Goal: Check status: Check status

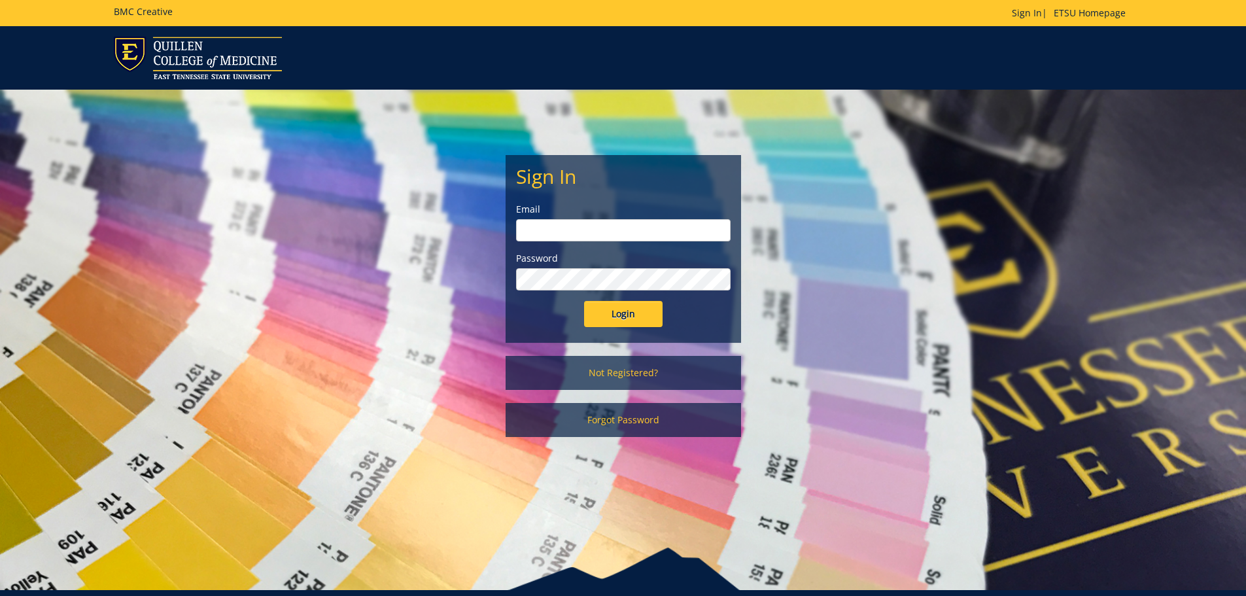
type input "hoovenm@etsu.edu"
click at [610, 309] on input "Login" at bounding box center [623, 314] width 78 height 26
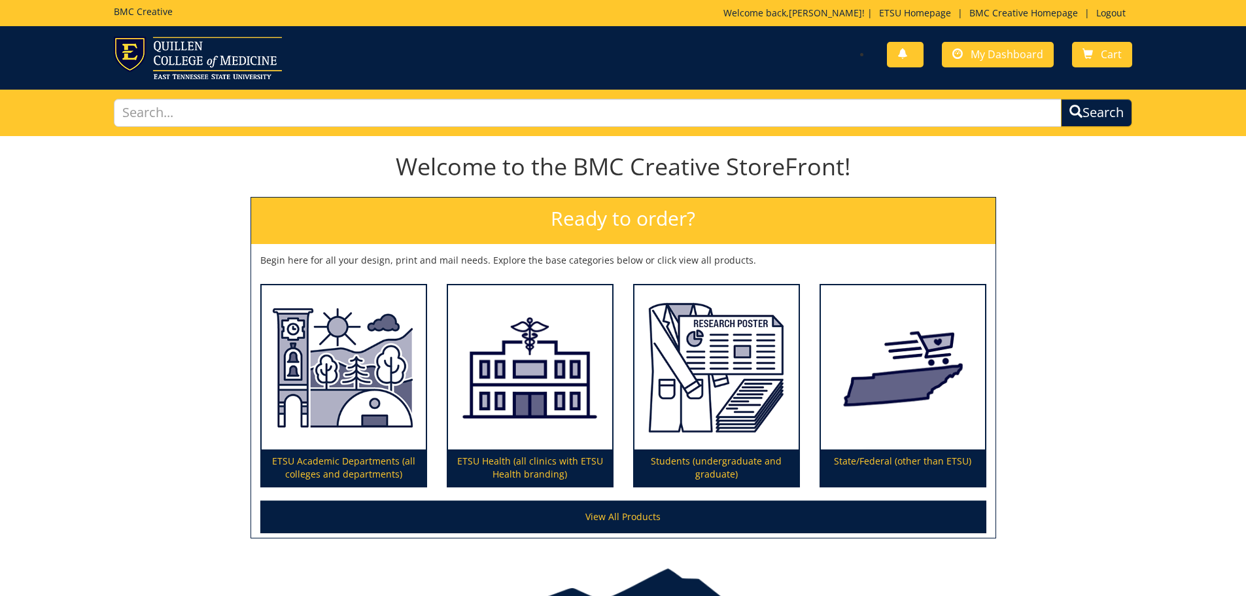
click at [995, 75] on div "You have no new notifications My Dashboard Cart" at bounding box center [623, 58] width 1246 height 43
click at [1007, 61] on link "My Dashboard" at bounding box center [998, 55] width 112 height 26
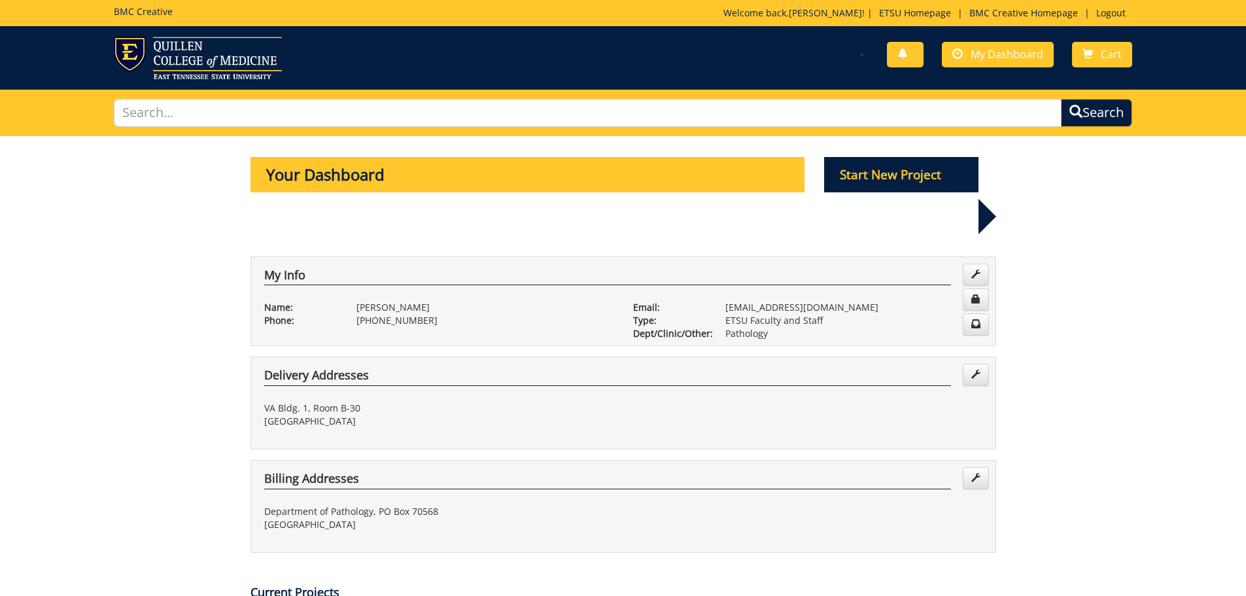
scroll to position [262, 0]
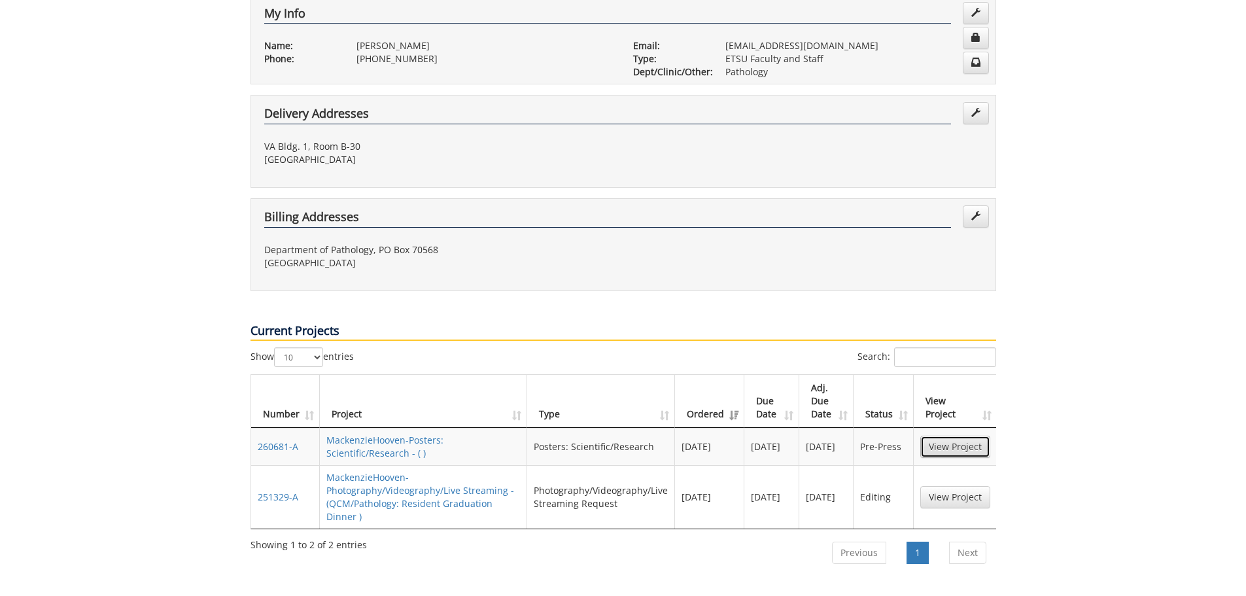
click at [947, 436] on link "View Project" at bounding box center [955, 447] width 70 height 22
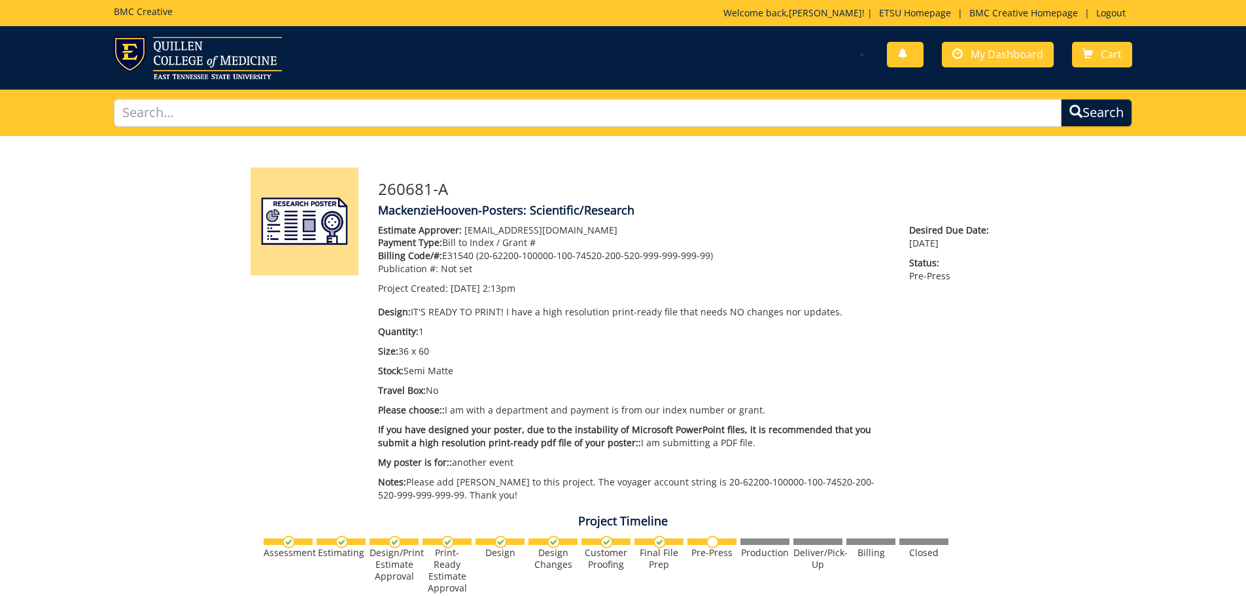
scroll to position [327, 0]
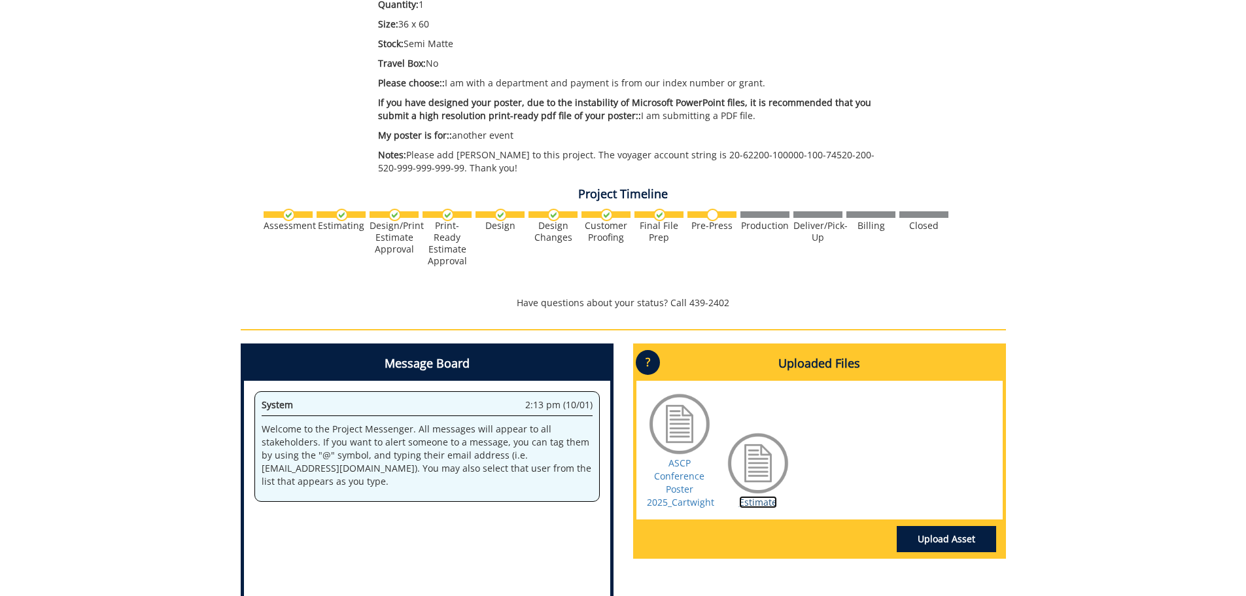
click at [760, 501] on link "Estimate" at bounding box center [758, 502] width 38 height 12
click at [141, 269] on div "260681-A MackenzieHooven-Posters: Scientific/Research Estimate Approver: [EMAIL…" at bounding box center [623, 238] width 1246 height 858
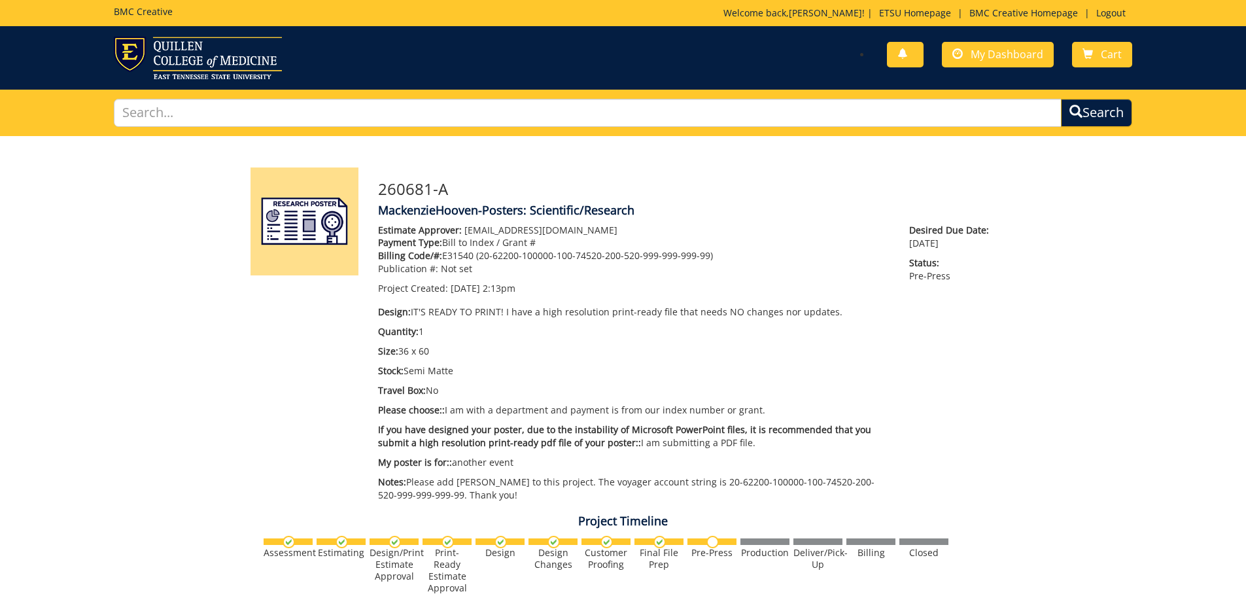
click at [984, 71] on div "You have no new notifications My Dashboard Cart" at bounding box center [882, 55] width 519 height 37
click at [991, 66] on link "My Dashboard" at bounding box center [998, 55] width 112 height 26
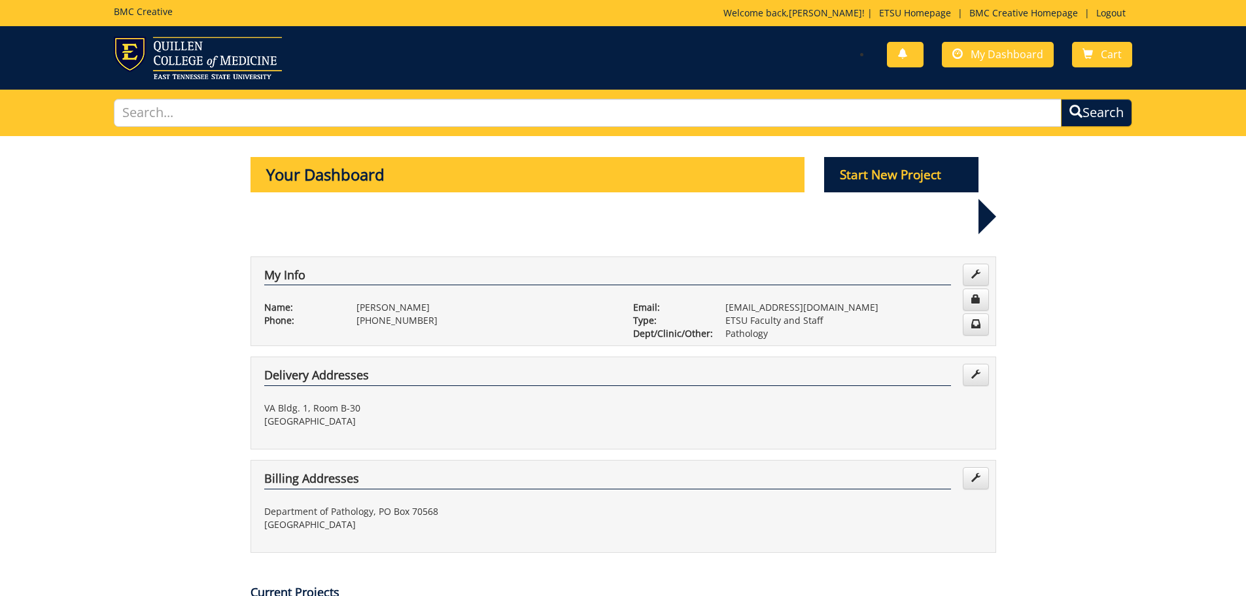
scroll to position [262, 0]
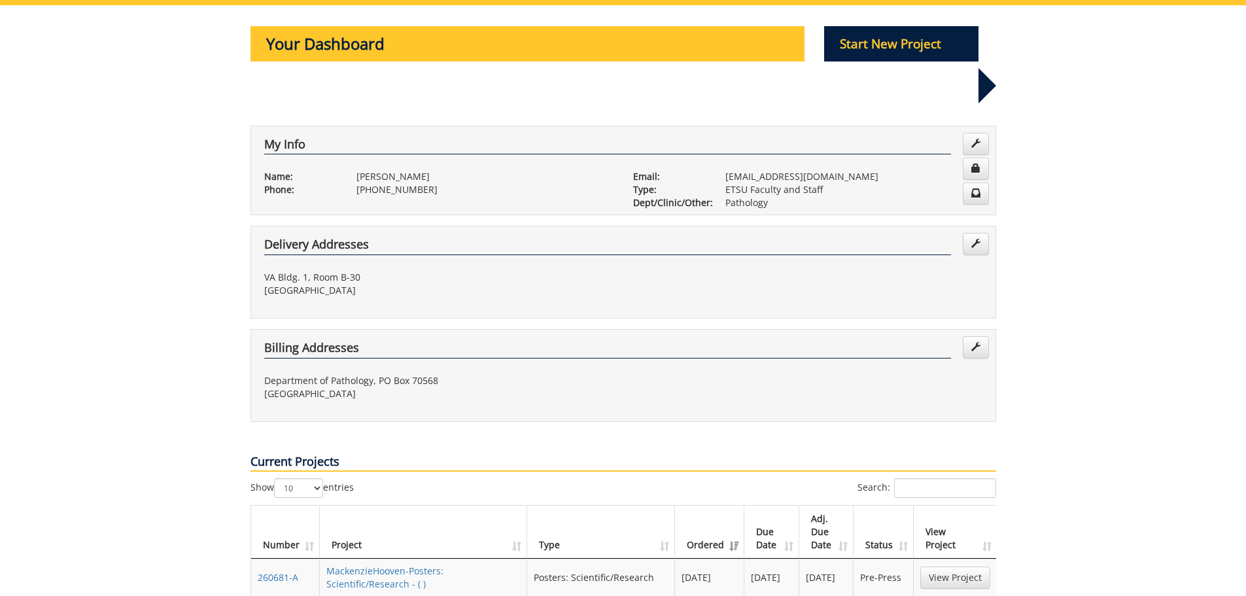
scroll to position [0, 0]
